Goal: Transaction & Acquisition: Purchase product/service

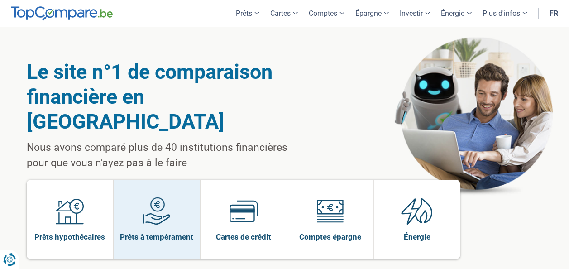
click at [143, 197] on img at bounding box center [157, 211] width 28 height 28
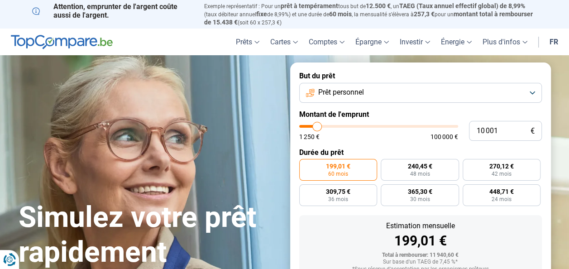
click at [377, 93] on button "Prêt personnel" at bounding box center [420, 93] width 243 height 20
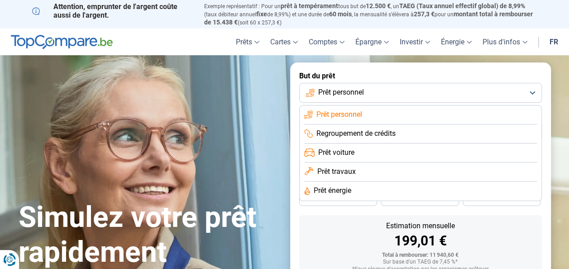
click at [346, 152] on span "Prêt voiture" at bounding box center [336, 153] width 36 height 10
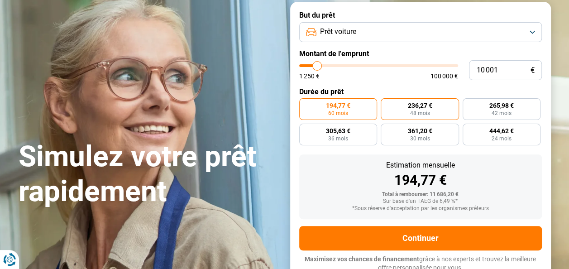
scroll to position [65, 0]
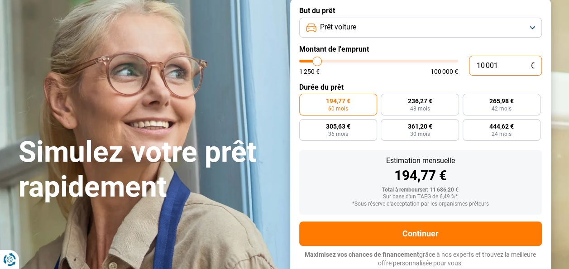
click at [502, 70] on input "10 001" at bounding box center [505, 66] width 73 height 20
type input "1 000"
type input "1250"
type input "100"
type input "1250"
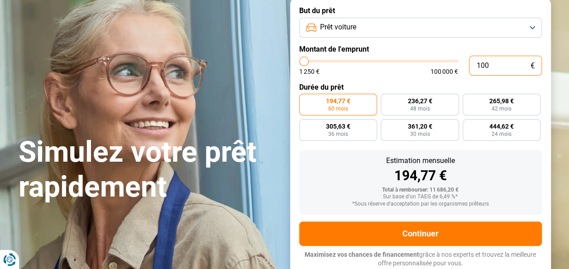
type input "10"
type input "1250"
type input "1"
type input "1250"
type input "0"
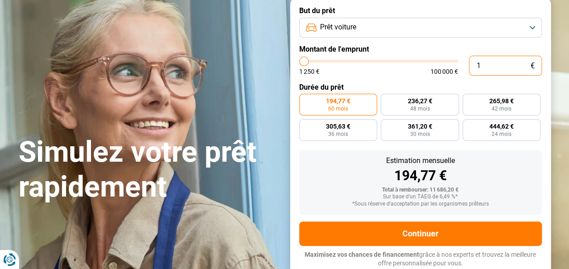
type input "1250"
type input "1 250"
type input "1250"
radio input "true"
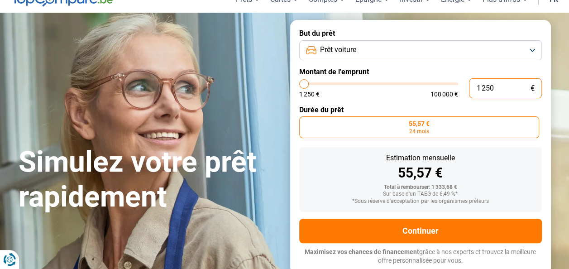
scroll to position [40, 0]
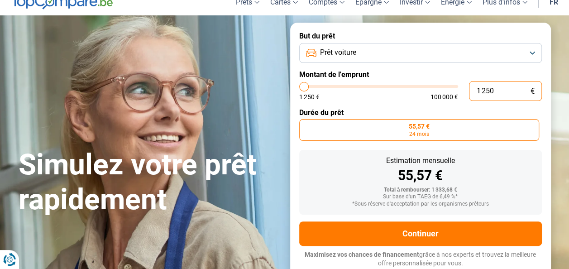
type input "125"
type input "1250"
type input "12"
type input "1250"
type input "1"
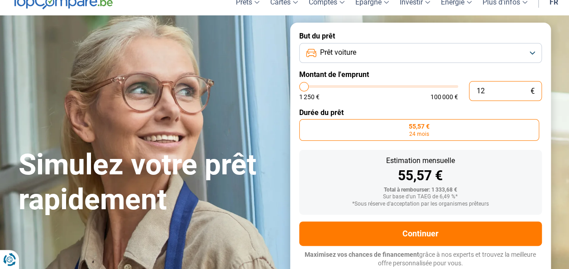
type input "1250"
type input "0"
type input "1250"
type input "6"
type input "1250"
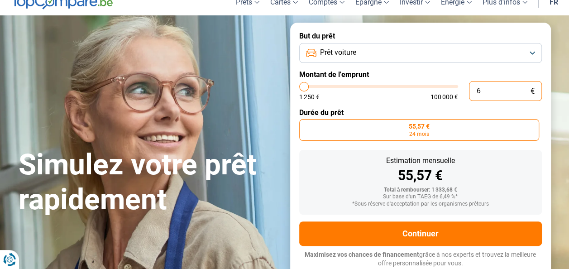
type input "60"
type input "1250"
type input "600"
type input "1250"
type input "6 000"
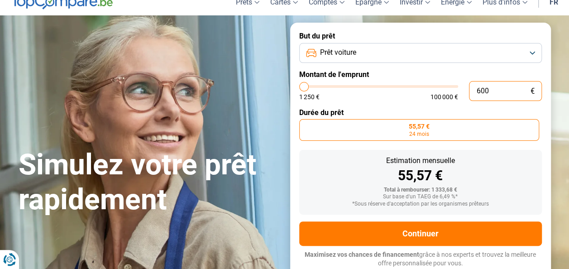
type input "6000"
radio input "false"
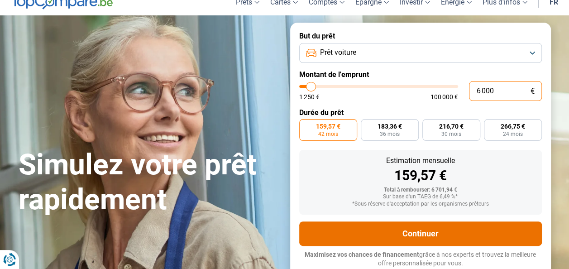
type input "6 000"
click at [431, 228] on button "Continuer" at bounding box center [420, 233] width 243 height 24
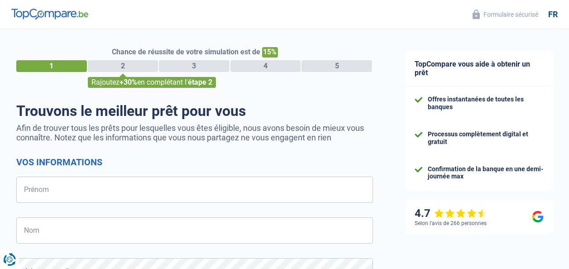
select select "32"
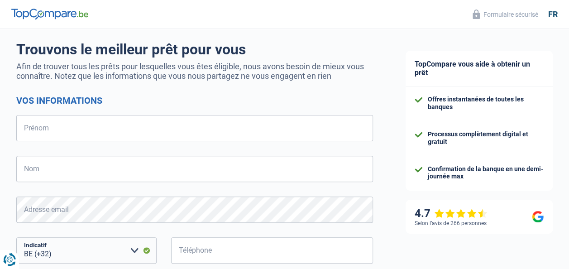
scroll to position [67, 0]
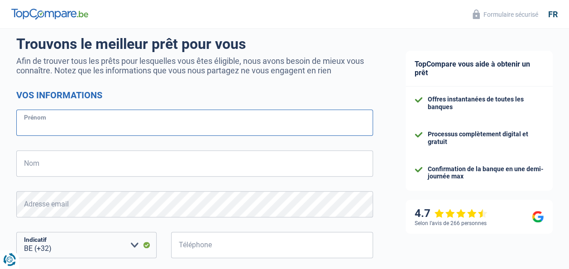
click at [210, 124] on input "Prénom" at bounding box center [194, 123] width 357 height 26
type input "Renaud"
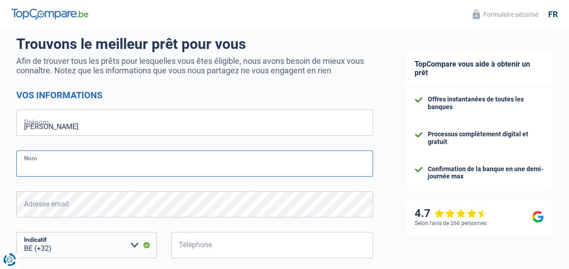
type input "Hembert"
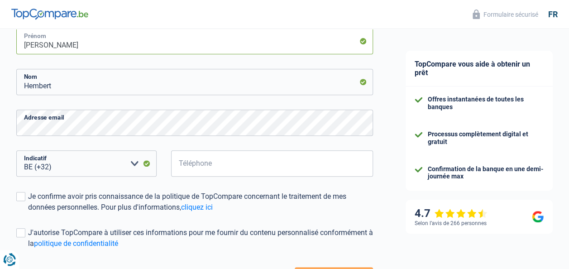
scroll to position [168, 0]
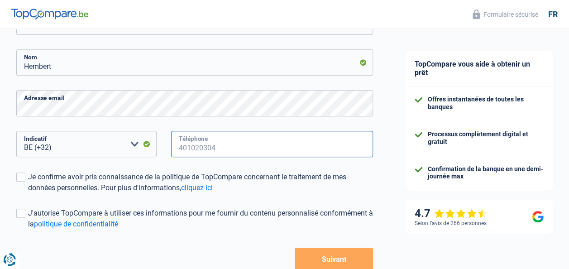
click at [232, 143] on input "Téléphone" at bounding box center [272, 144] width 202 height 26
type input "490157457"
click at [20, 177] on span at bounding box center [20, 176] width 9 height 9
click at [28, 193] on input "Je confirme avoir pris connaissance de la politique de TopCompare concernant le…" at bounding box center [28, 193] width 0 height 0
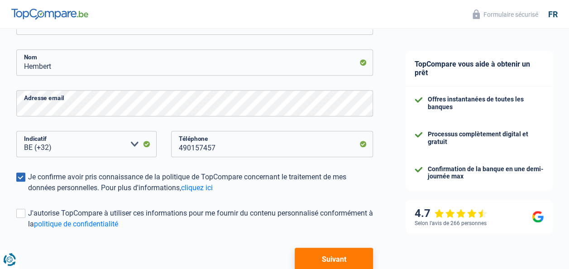
click at [329, 252] on button "Suivant" at bounding box center [334, 259] width 78 height 23
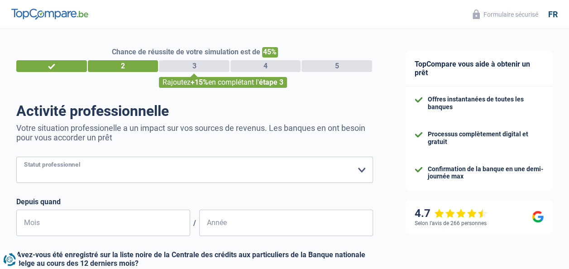
click at [108, 173] on select "Ouvrier Employé privé Employé public Invalide Indépendant Pensionné Chômeur Mut…" at bounding box center [194, 170] width 357 height 26
select select "worker"
click at [16, 158] on select "Ouvrier Employé privé Employé public Invalide Indépendant Pensionné Chômeur Mut…" at bounding box center [194, 170] width 357 height 26
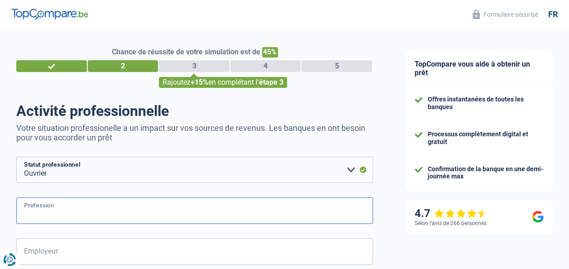
click at [81, 208] on input "Profession" at bounding box center [194, 210] width 357 height 26
type input "mécanicien poids lourd"
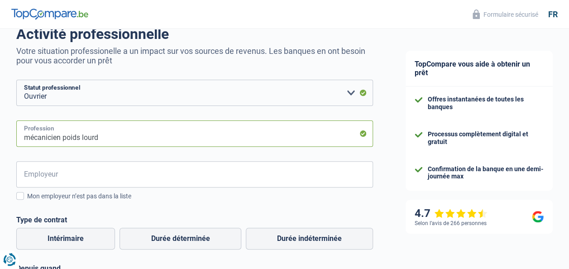
scroll to position [133, 0]
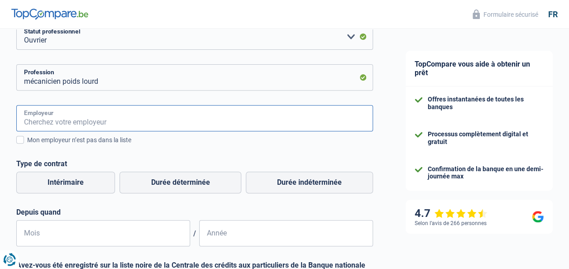
click at [76, 120] on input "Employeur" at bounding box center [194, 118] width 357 height 26
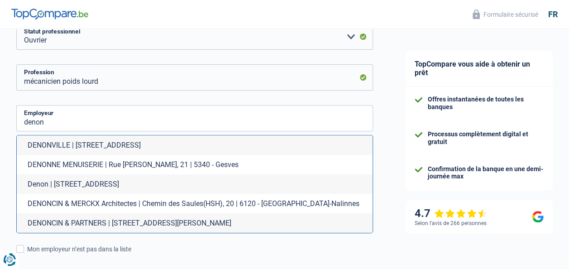
click at [76, 145] on li "DENONVILLE | Rue Véroffe, 16 | 5660 - Couvin" at bounding box center [195, 144] width 356 height 19
type input "DENONVILLE | Rue Véroffe, 16 | 5660 - Couvin"
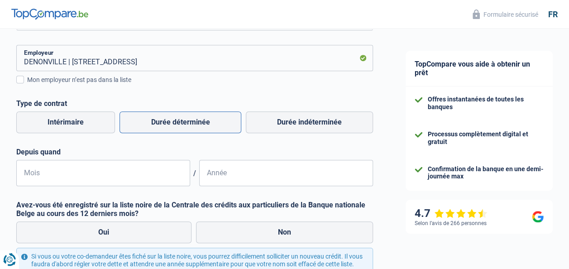
scroll to position [195, 0]
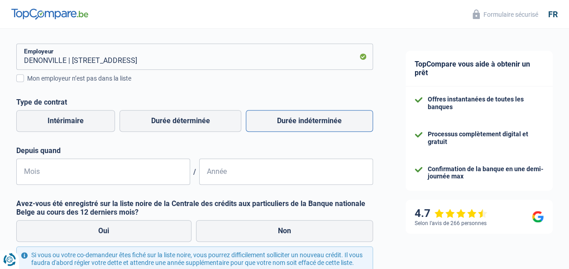
click at [286, 124] on label "Durée indéterminée" at bounding box center [309, 121] width 127 height 22
click at [286, 124] on input "Durée indéterminée" at bounding box center [309, 121] width 127 height 22
radio input "true"
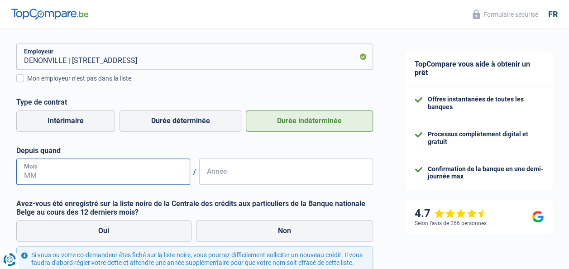
click at [109, 172] on input "Mois" at bounding box center [103, 171] width 174 height 26
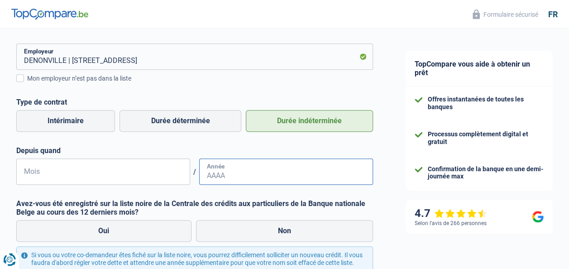
type input "06"
type input "2025"
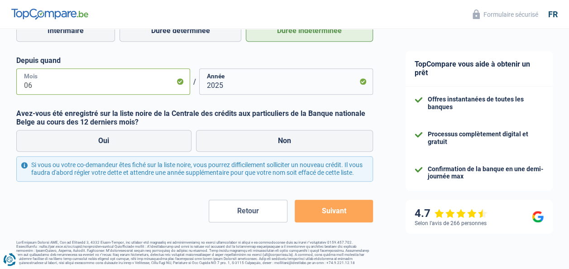
scroll to position [290, 0]
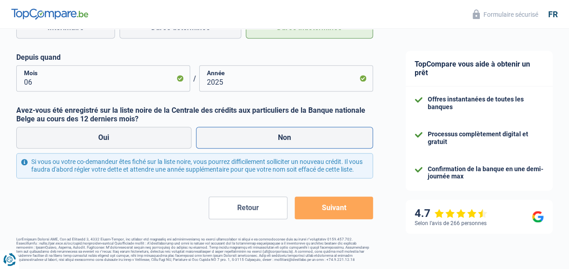
click at [292, 128] on label "Non" at bounding box center [284, 138] width 177 height 22
click at [292, 128] on input "Non" at bounding box center [284, 138] width 177 height 22
radio input "true"
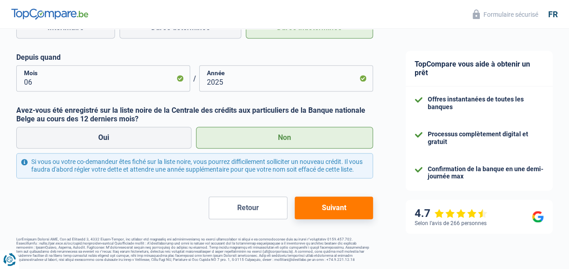
click at [339, 201] on button "Suivant" at bounding box center [334, 207] width 78 height 23
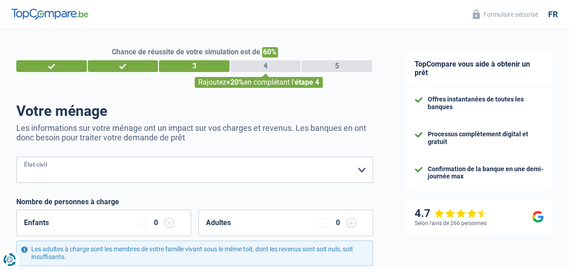
click at [91, 172] on select "Célibataire Marié(e) Cohabitant(e) légal(e) Divorcé(e) Veuf(ve) Séparé (de fait…" at bounding box center [194, 170] width 357 height 26
select select "single"
click at [16, 158] on select "Célibataire Marié(e) Cohabitant(e) légal(e) Divorcé(e) Veuf(ve) Séparé (de fait…" at bounding box center [194, 170] width 357 height 26
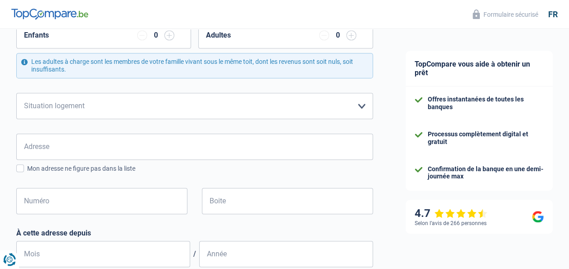
scroll to position [189, 0]
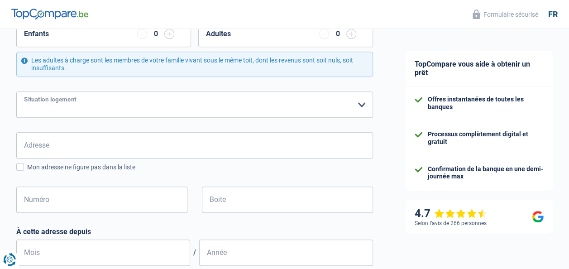
click at [158, 110] on select "Locataire Propriétaire avec prêt hypothécaire Propriétaire sans prêt hypothécai…" at bounding box center [194, 104] width 357 height 26
select select "liveWithParents"
click at [16, 91] on select "Locataire Propriétaire avec prêt hypothécaire Propriétaire sans prêt hypothécai…" at bounding box center [194, 104] width 357 height 26
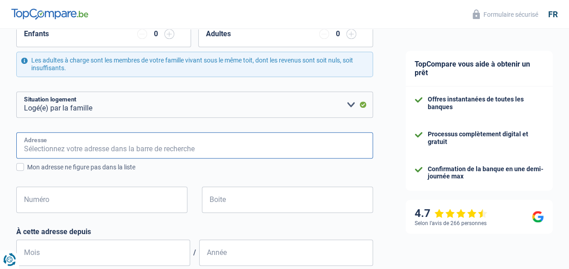
click at [116, 151] on input "Adresse" at bounding box center [194, 145] width 357 height 26
type input "Avenue du Long Buisson, 6460, Chimay, BE"
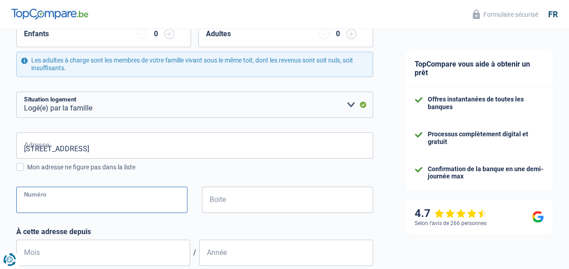
type input "14"
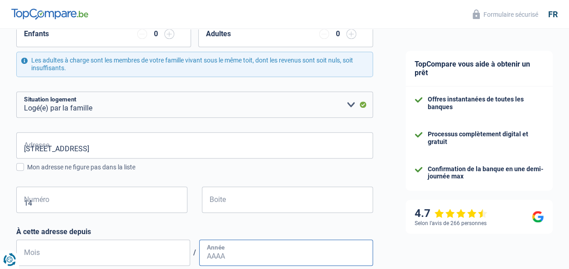
type input "09"
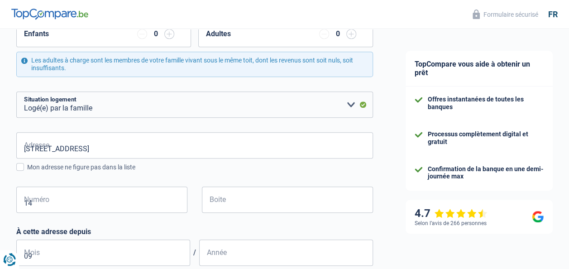
type input "2023"
type input "Belgique"
type input "Chimay"
type input "95.12.21-163.25"
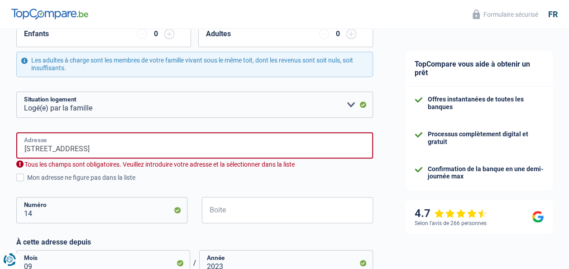
scroll to position [196, 0]
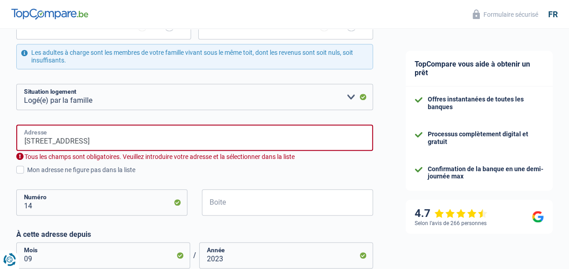
type input "Belgique"
click at [175, 146] on input "Avenue du Long Buisson, 6460, Chimay, BE" at bounding box center [194, 137] width 357 height 26
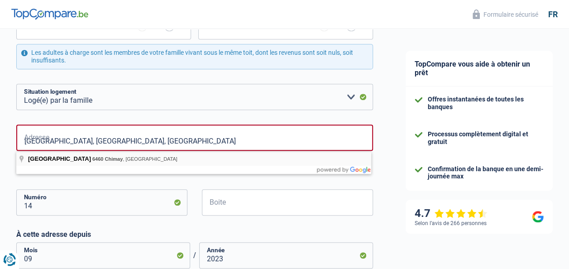
type input "Avenue du Long Buisson, 6460, Chimay, BE"
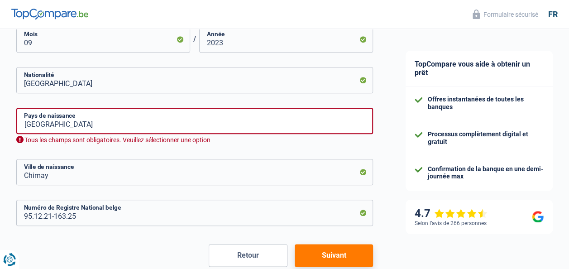
scroll to position [406, 0]
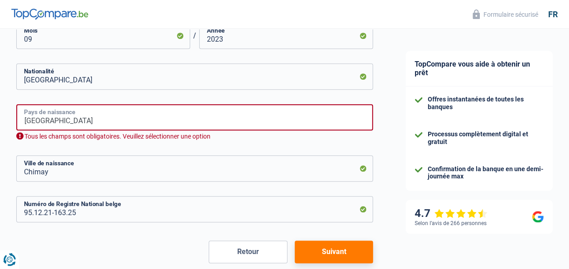
click at [71, 119] on input "Belgique" at bounding box center [194, 117] width 357 height 26
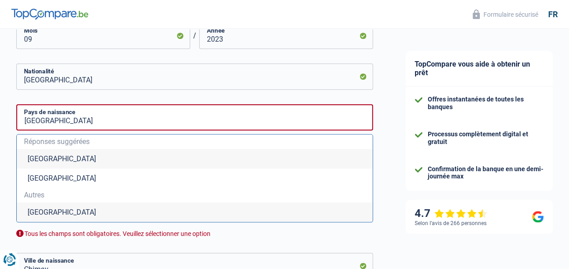
click at [132, 165] on li "Belgique" at bounding box center [195, 158] width 356 height 19
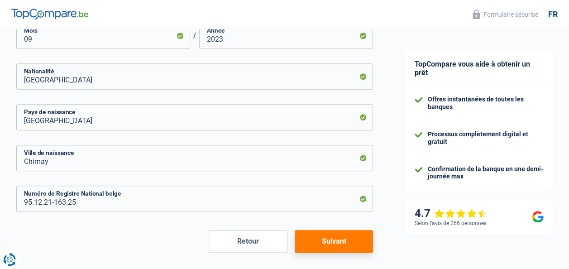
scroll to position [440, 0]
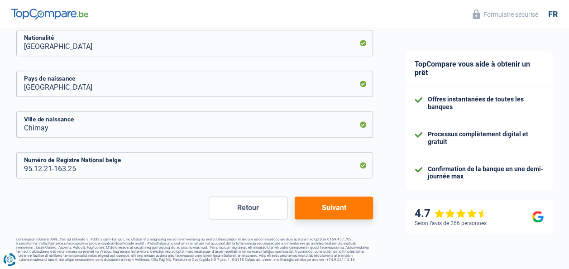
click at [358, 211] on button "Suivant" at bounding box center [334, 207] width 78 height 23
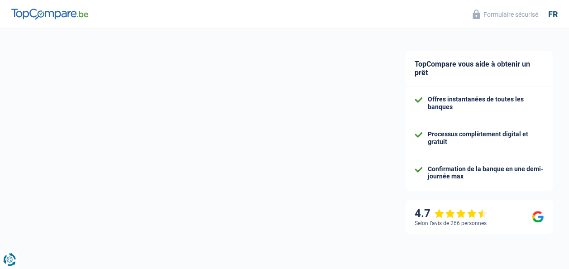
select select "netSalary"
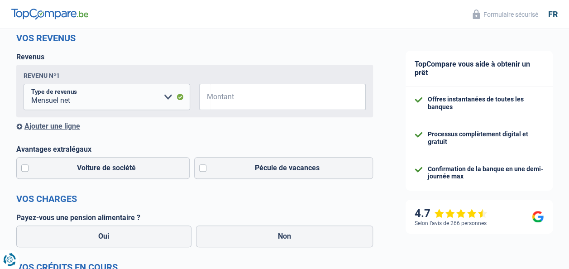
scroll to position [134, 0]
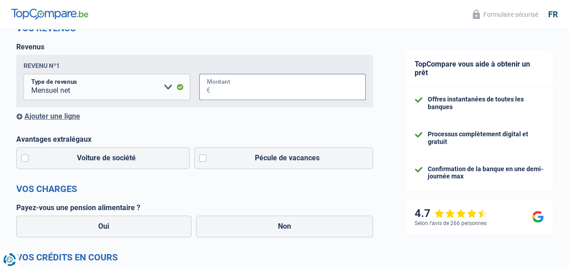
click at [258, 89] on input "Montant" at bounding box center [287, 87] width 155 height 26
type input "1.627"
click at [63, 117] on div "Ajouter une ligne" at bounding box center [194, 116] width 357 height 9
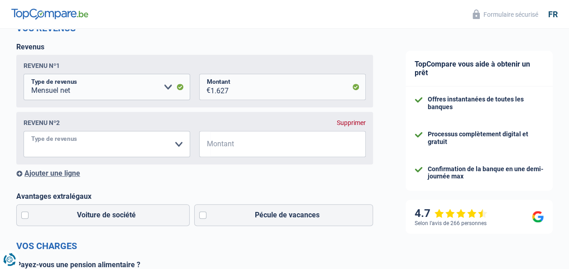
click at [175, 142] on select "Allocation d'handicap Allocations chômage Allocations familiales Chèques repas …" at bounding box center [107, 144] width 167 height 26
select select "unemployment"
click at [24, 132] on select "Allocation d'handicap Allocations chômage Allocations familiales Chèques repas …" at bounding box center [107, 144] width 167 height 26
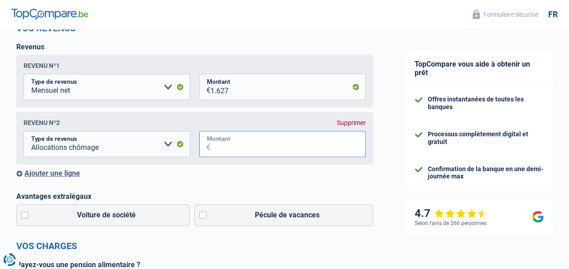
click at [252, 142] on input "Montant" at bounding box center [287, 144] width 155 height 26
type input "269"
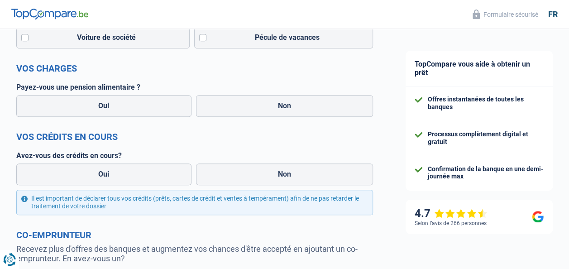
scroll to position [315, 0]
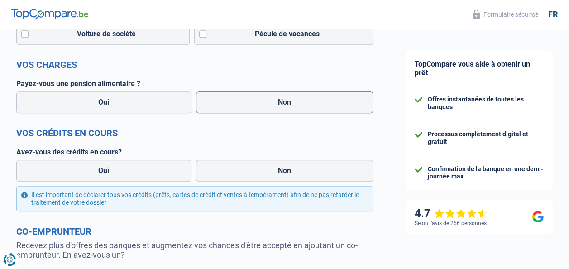
click at [301, 113] on label "Non" at bounding box center [284, 102] width 177 height 22
click at [301, 113] on input "Non" at bounding box center [284, 102] width 177 height 22
radio input "true"
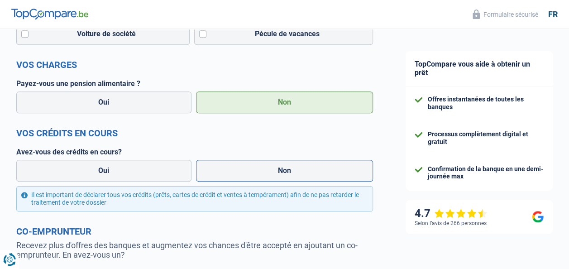
click at [277, 168] on label "Non" at bounding box center [284, 171] width 177 height 22
click at [277, 168] on input "Non" at bounding box center [284, 171] width 177 height 22
radio input "true"
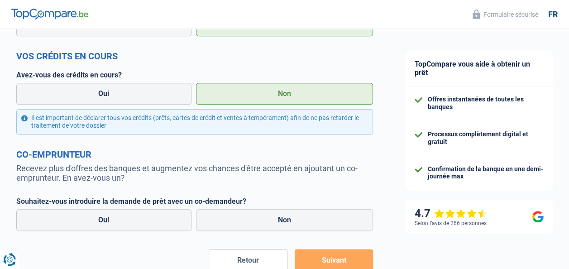
scroll to position [448, 0]
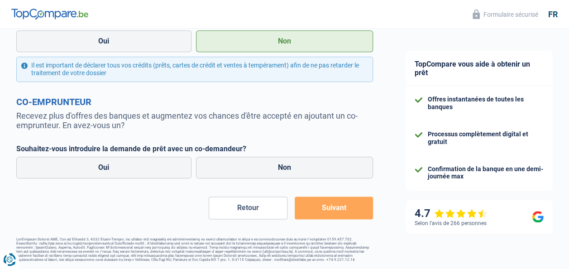
click at [277, 168] on label "Non" at bounding box center [284, 168] width 177 height 22
click at [277, 168] on input "Non" at bounding box center [284, 168] width 177 height 22
radio input "true"
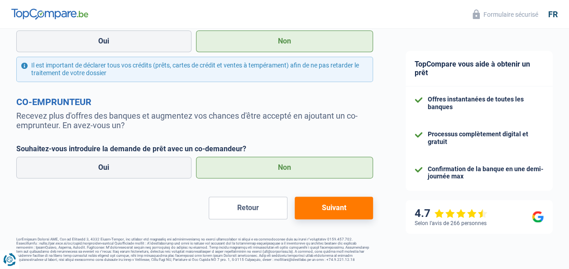
click at [337, 215] on button "Suivant" at bounding box center [334, 207] width 78 height 23
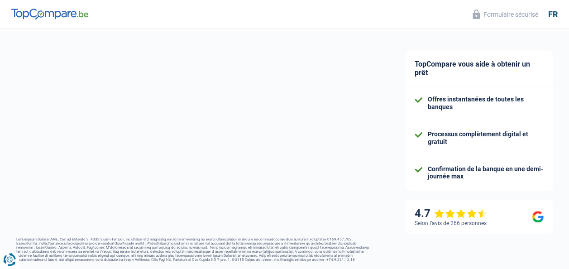
select select "car"
select select "42"
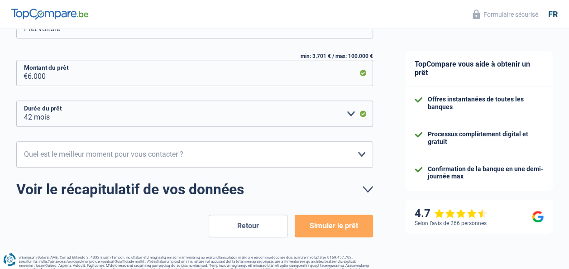
scroll to position [165, 0]
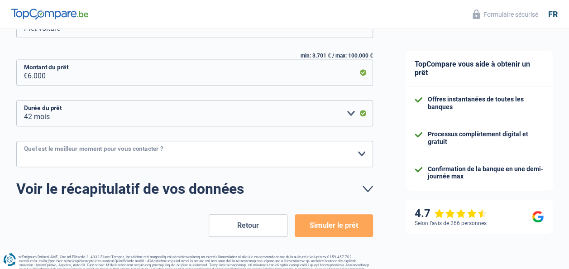
click at [347, 165] on select "10h-12h 12h-14h 14h-16h 16h-18h Veuillez sélectionner une option" at bounding box center [194, 154] width 357 height 26
select select "16-18"
click at [16, 141] on select "10h-12h 12h-14h 14h-16h 16h-18h Veuillez sélectionner une option" at bounding box center [194, 154] width 357 height 26
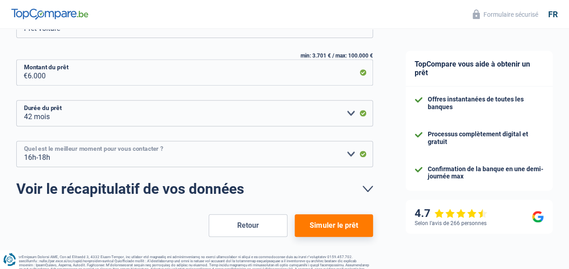
scroll to position [184, 0]
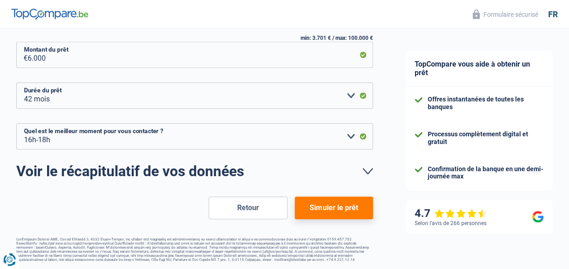
click at [340, 215] on button "Simuler le prêt" at bounding box center [334, 207] width 78 height 23
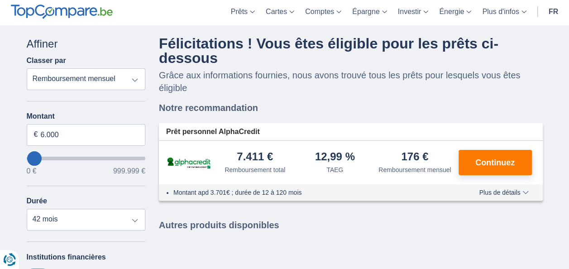
scroll to position [30, 0]
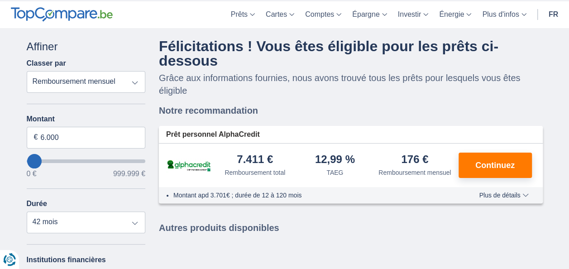
click at [495, 197] on span "Plus de détails" at bounding box center [503, 195] width 49 height 6
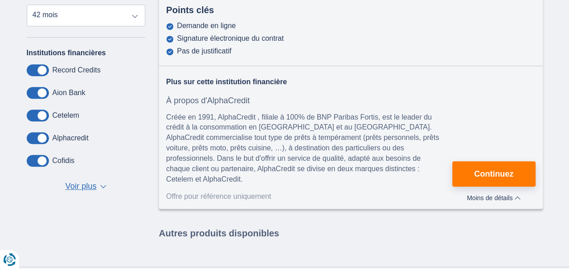
scroll to position [244, 0]
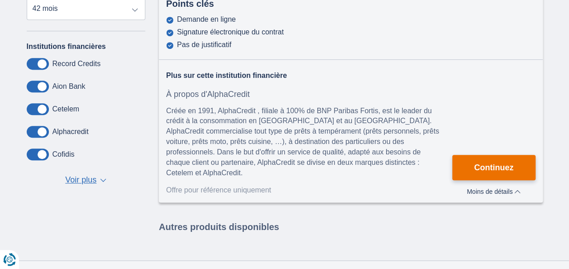
click at [491, 166] on span "Continuez" at bounding box center [493, 167] width 39 height 8
